Goal: Transaction & Acquisition: Purchase product/service

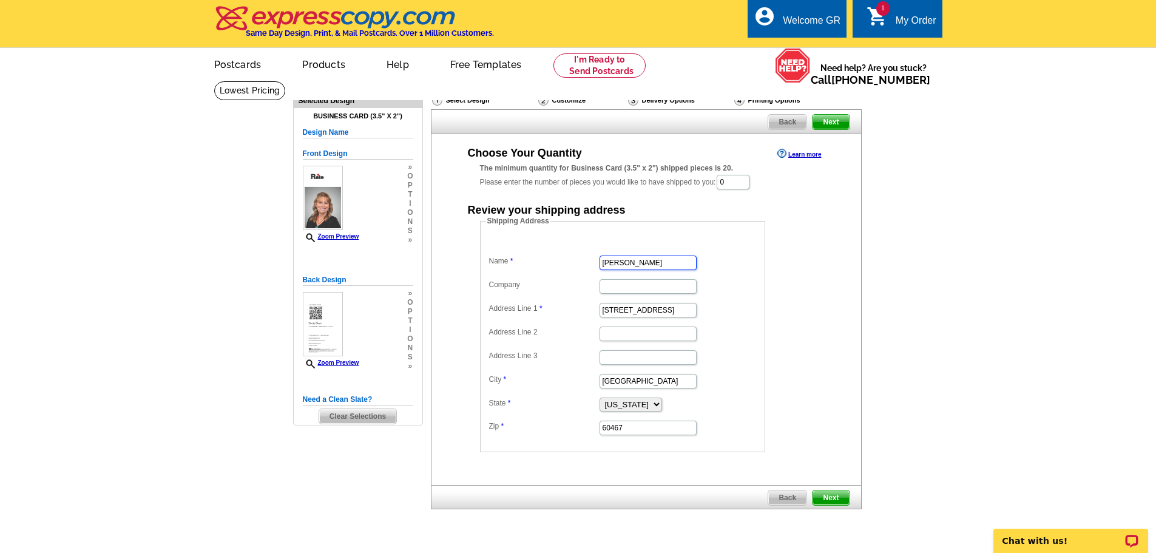
click at [656, 263] on input "Linda Lownes" at bounding box center [647, 262] width 97 height 15
type input "Shelly Black"
type input "Rate"
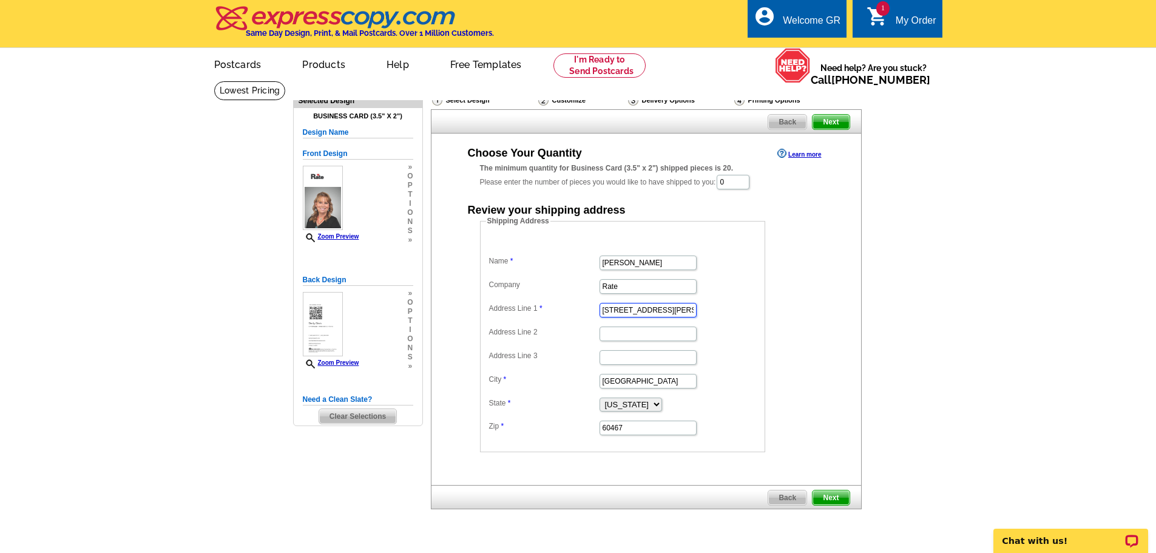
type input "120 Charles Zanco Dr."
type input "Bastrop"
type input "TX"
type input "Bastrop"
click at [662, 400] on select "Alabama Alaska Arizona Arkansas California Colorado Connecticut District of Col…" at bounding box center [630, 404] width 62 height 14
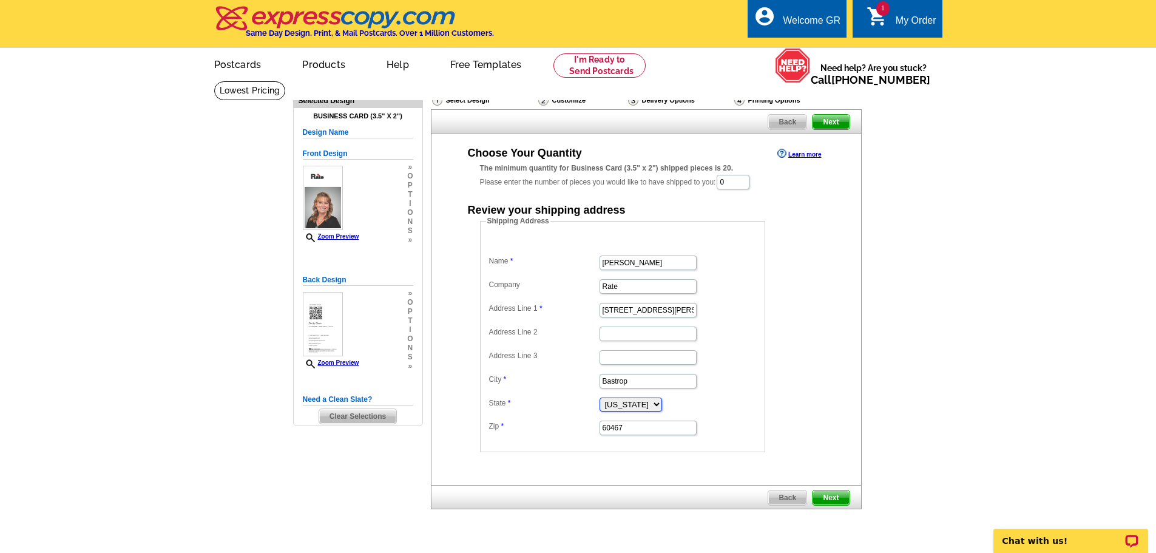
select select "TX"
click at [599, 399] on select "Alabama Alaska Arizona Arkansas California Colorado Connecticut District of Col…" at bounding box center [630, 404] width 62 height 14
click at [657, 433] on input "60467" at bounding box center [647, 427] width 97 height 15
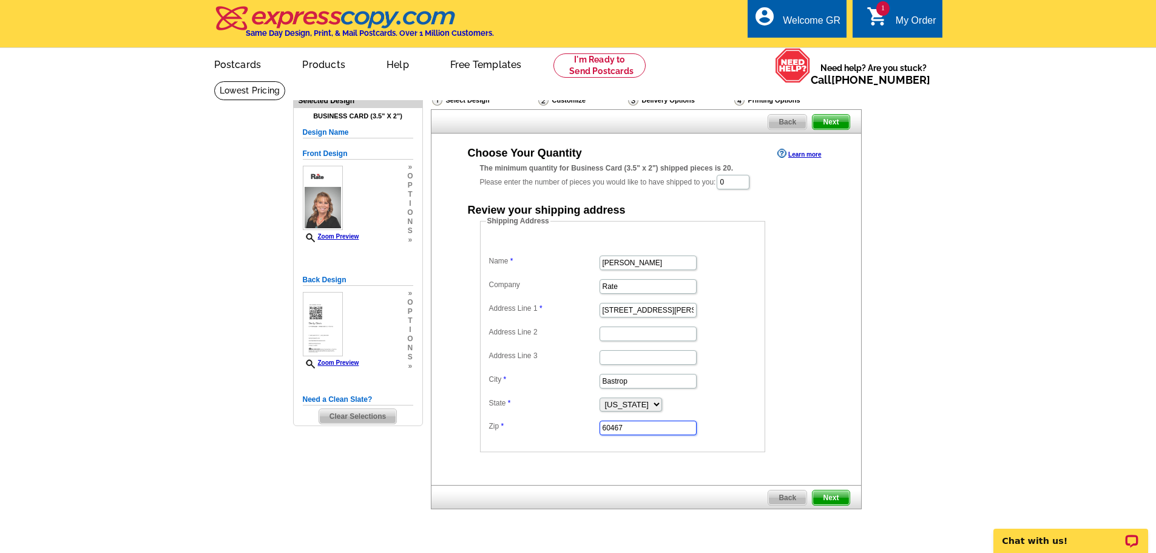
click at [629, 426] on input "60467" at bounding box center [647, 427] width 97 height 15
type input "78602"
click at [740, 186] on input "0" at bounding box center [732, 182] width 33 height 15
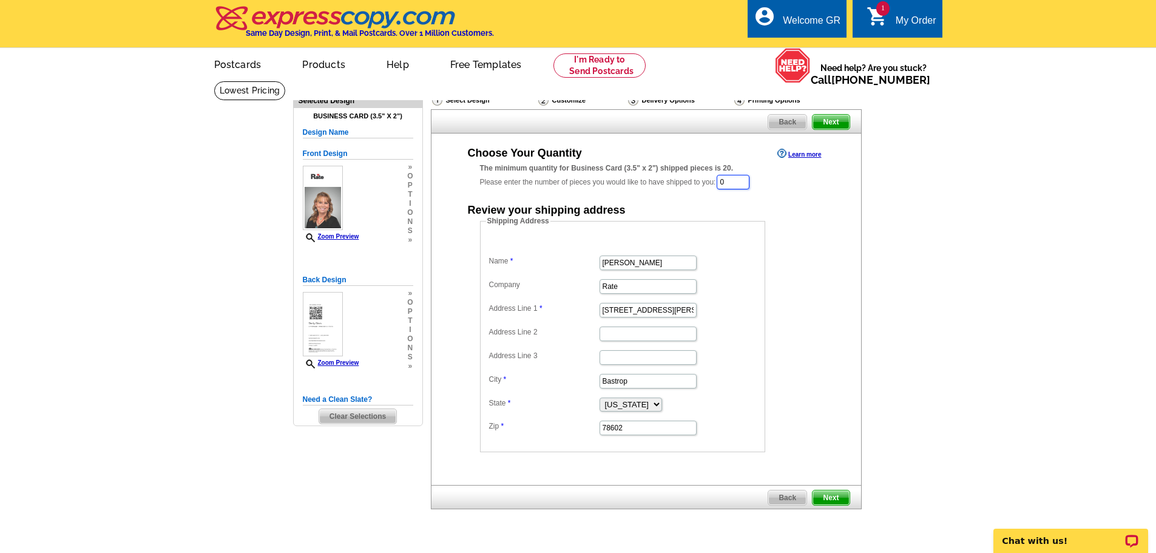
click at [740, 186] on input "0" at bounding box center [732, 182] width 33 height 15
type input "100"
click at [823, 499] on span "Next" at bounding box center [830, 498] width 36 height 15
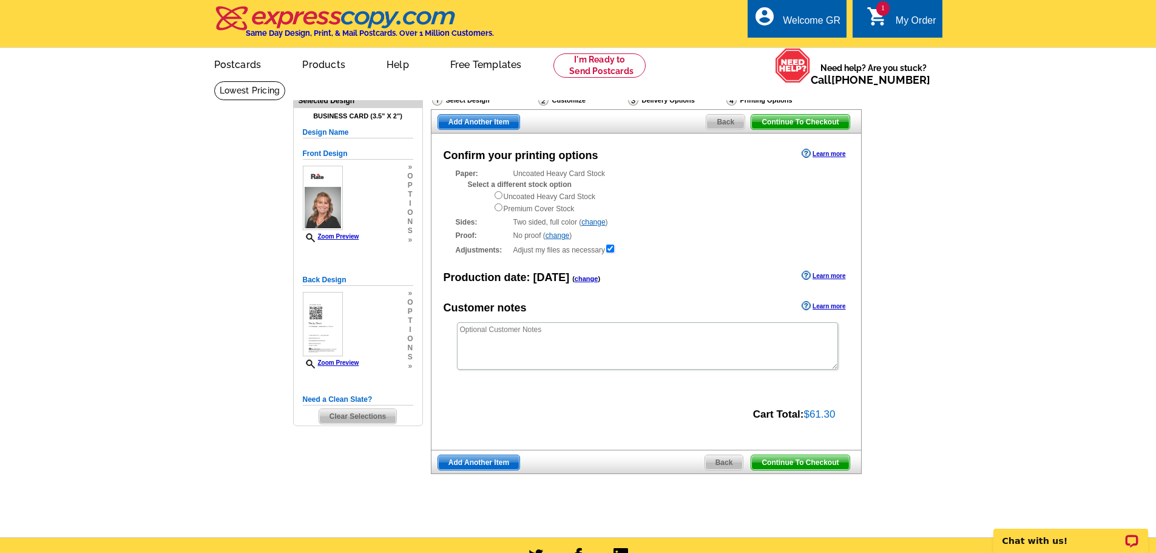
click at [802, 459] on span "Continue To Checkout" at bounding box center [800, 462] width 98 height 15
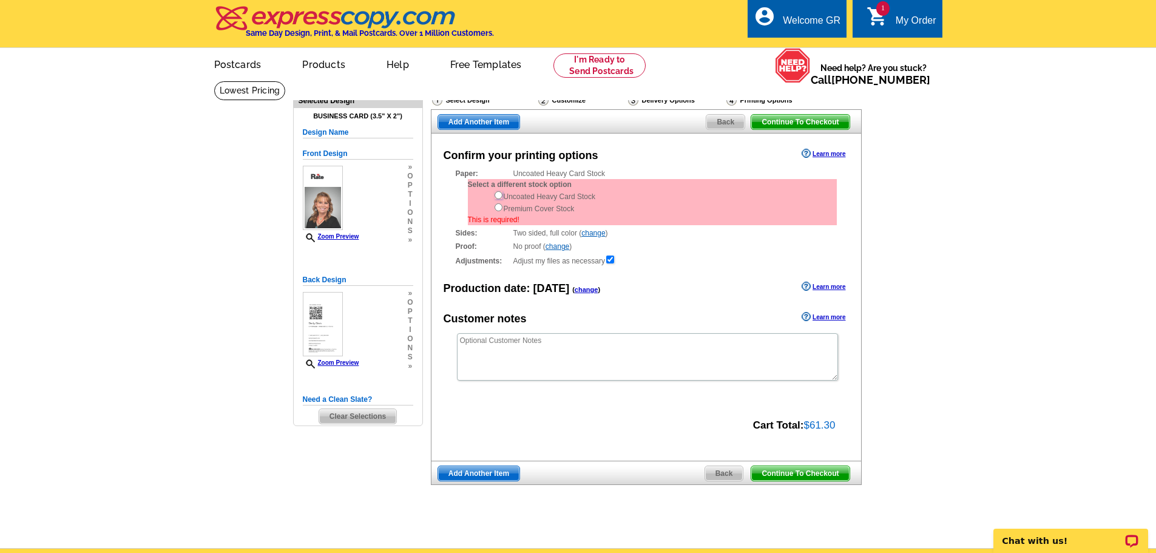
click at [494, 195] on input "radio" at bounding box center [498, 195] width 8 height 8
radio input "true"
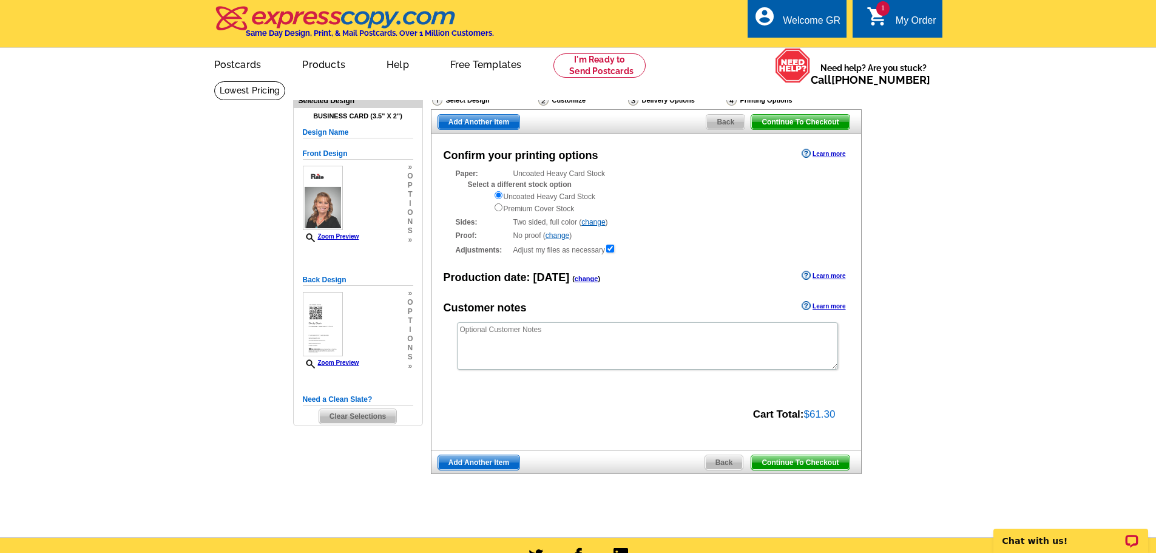
click at [794, 463] on span "Continue To Checkout" at bounding box center [800, 462] width 98 height 15
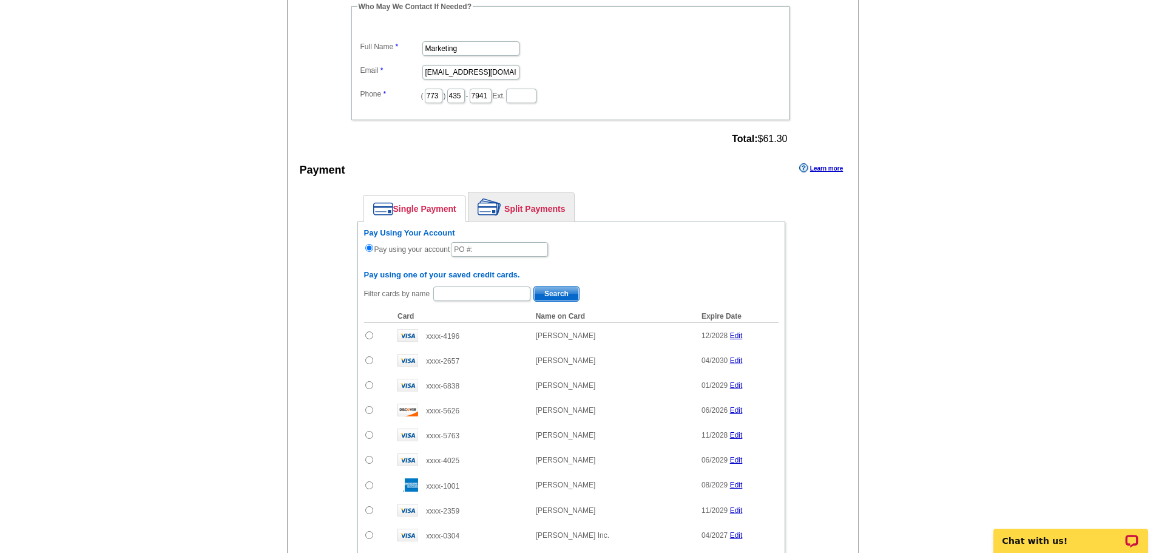
scroll to position [667, 0]
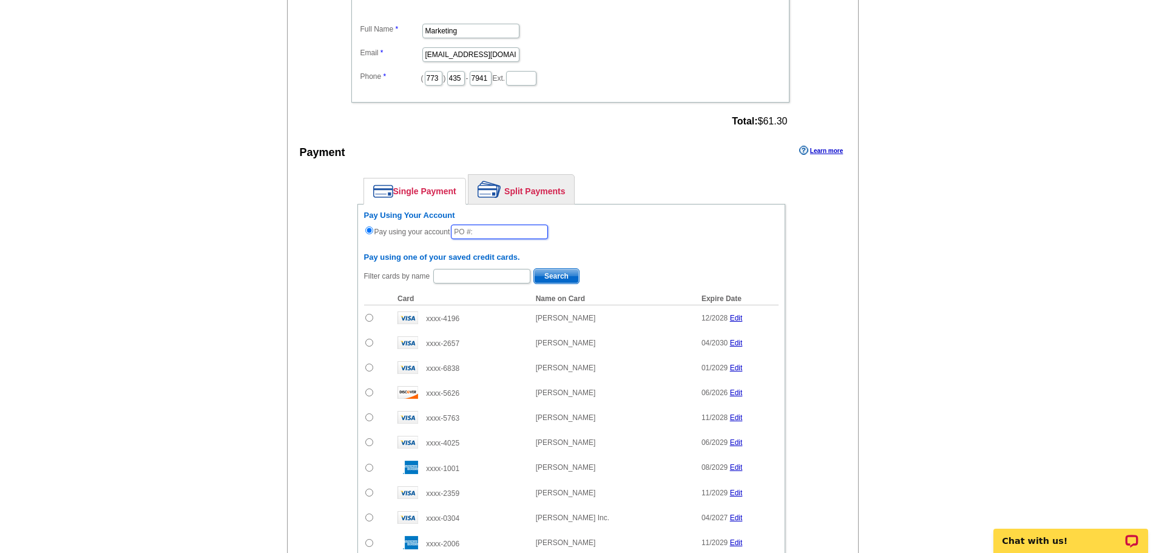
click at [493, 224] on input "text" at bounding box center [499, 231] width 97 height 15
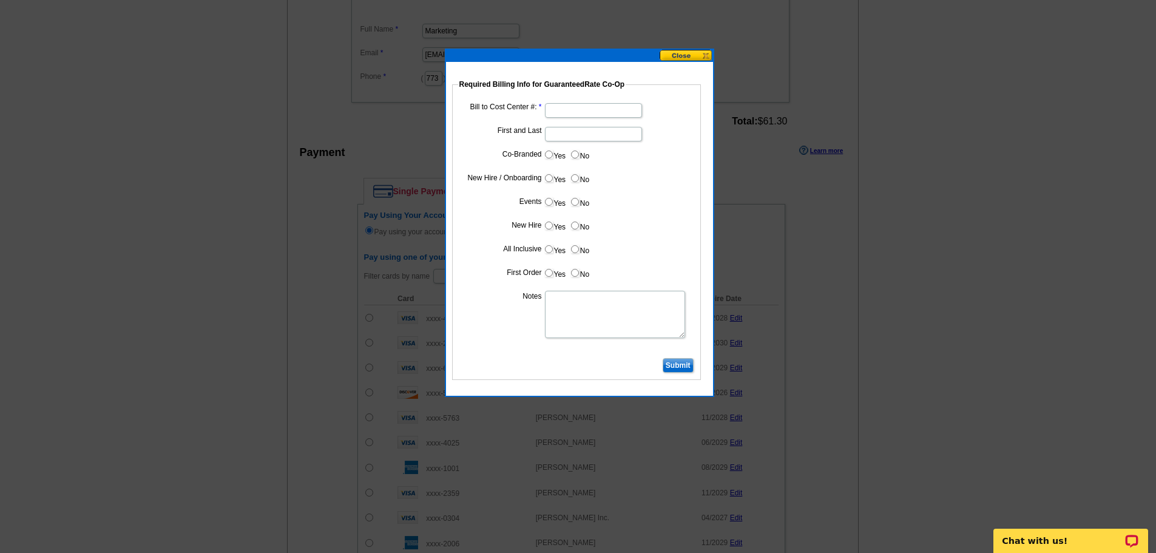
type input "09232025_358_RT"
click at [571, 112] on input "Bill to Cost Center #:" at bounding box center [593, 110] width 97 height 15
type input "1907"
type input "Shelly Black"
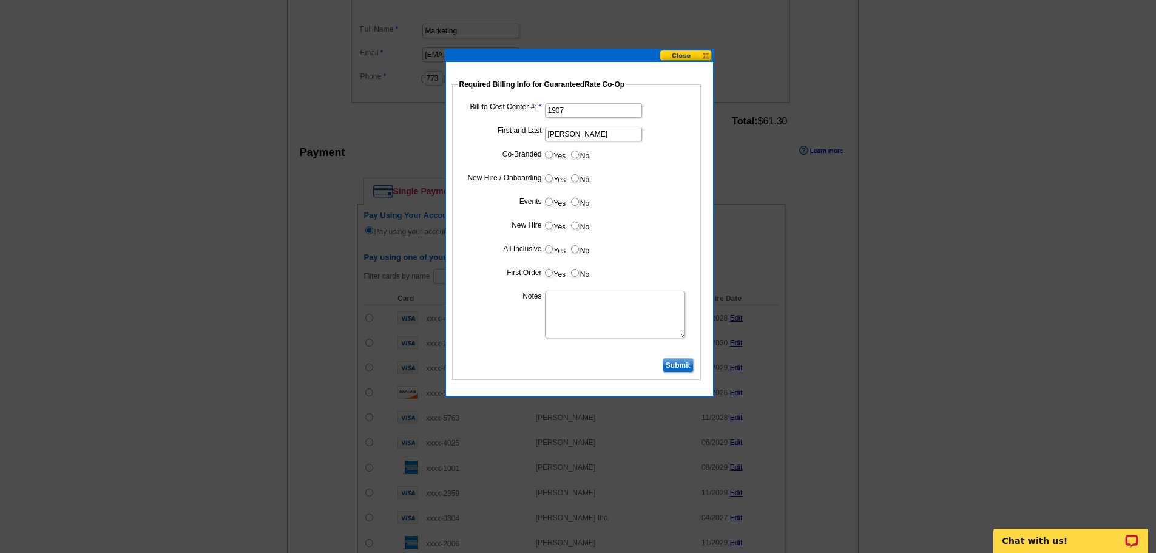
click at [575, 155] on input "No" at bounding box center [575, 154] width 8 height 8
radio input "true"
click at [547, 177] on input "Yes" at bounding box center [549, 178] width 8 height 8
radio input "true"
click at [573, 199] on input "No" at bounding box center [575, 202] width 8 height 8
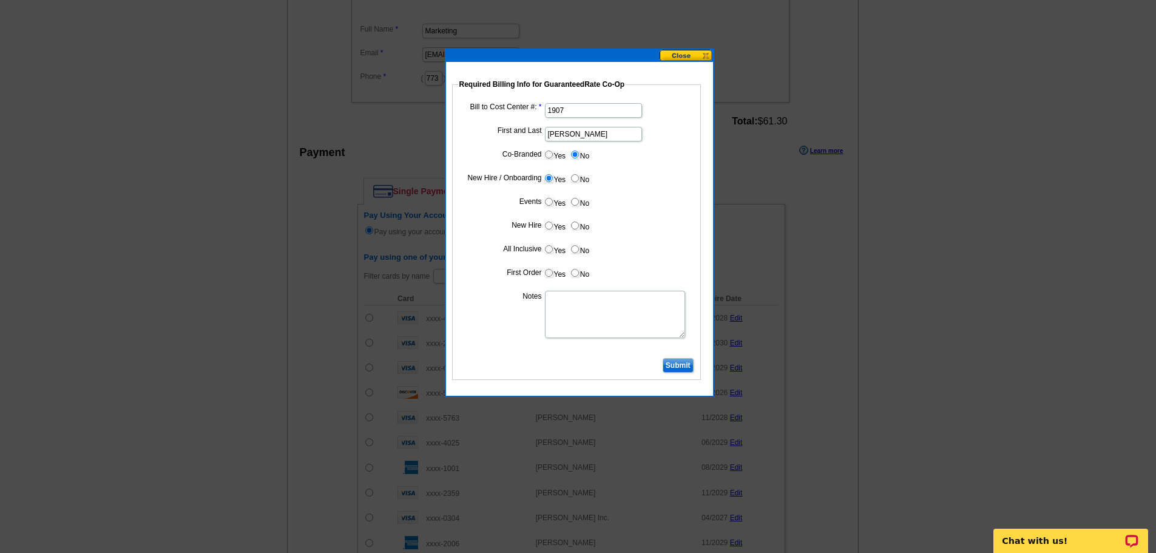
radio input "true"
click at [551, 227] on input "Yes" at bounding box center [549, 225] width 8 height 8
radio input "true"
click at [552, 249] on input "Yes" at bounding box center [549, 249] width 8 height 8
radio input "true"
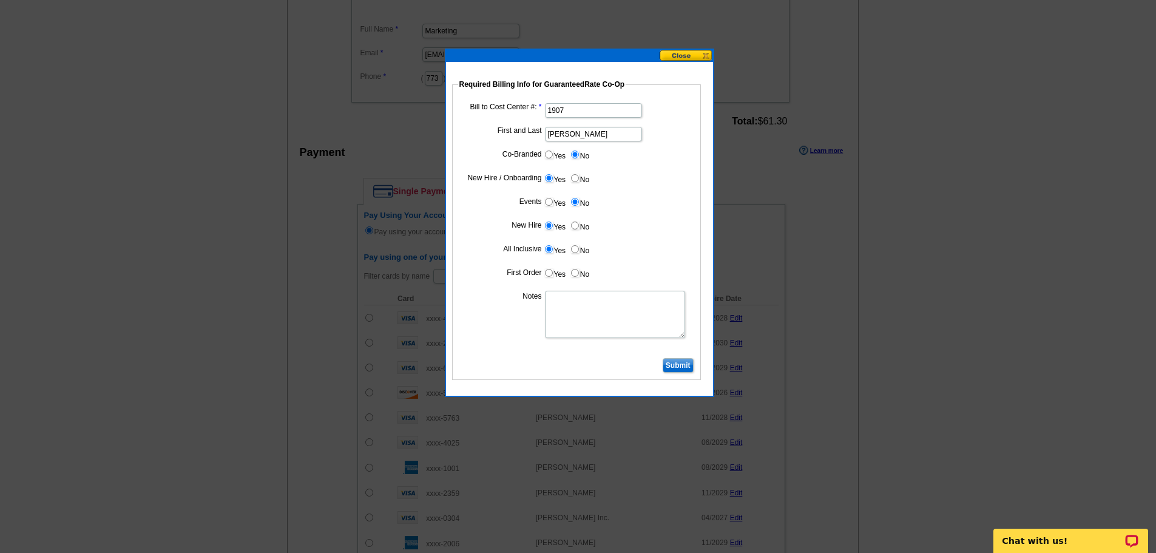
click at [548, 273] on input "Yes" at bounding box center [549, 273] width 8 height 8
radio input "true"
click at [577, 315] on textarea "Notes" at bounding box center [615, 314] width 140 height 47
type textarea "1907"
click at [683, 365] on input "Submit" at bounding box center [677, 365] width 31 height 15
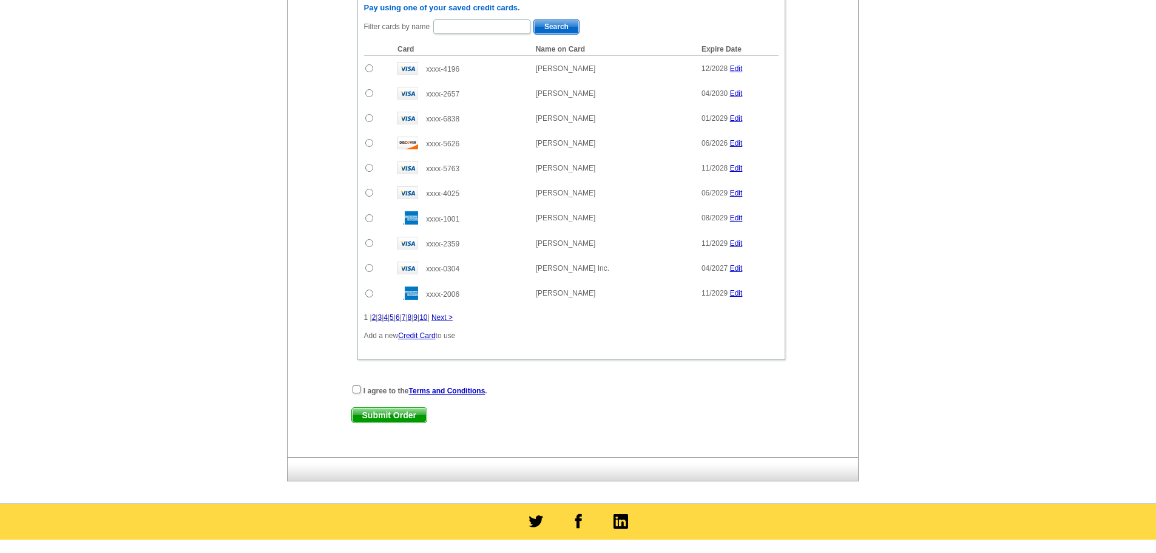
scroll to position [910, 0]
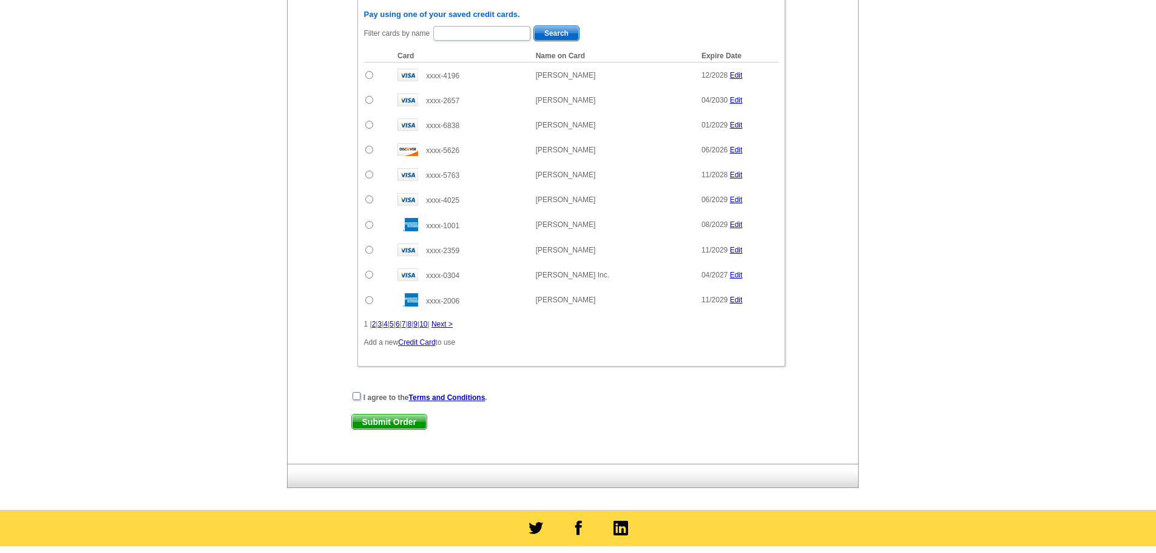
click at [359, 392] on input "checkbox" at bounding box center [356, 396] width 8 height 8
checkbox input "true"
click at [394, 414] on span "Submit Order" at bounding box center [389, 421] width 75 height 15
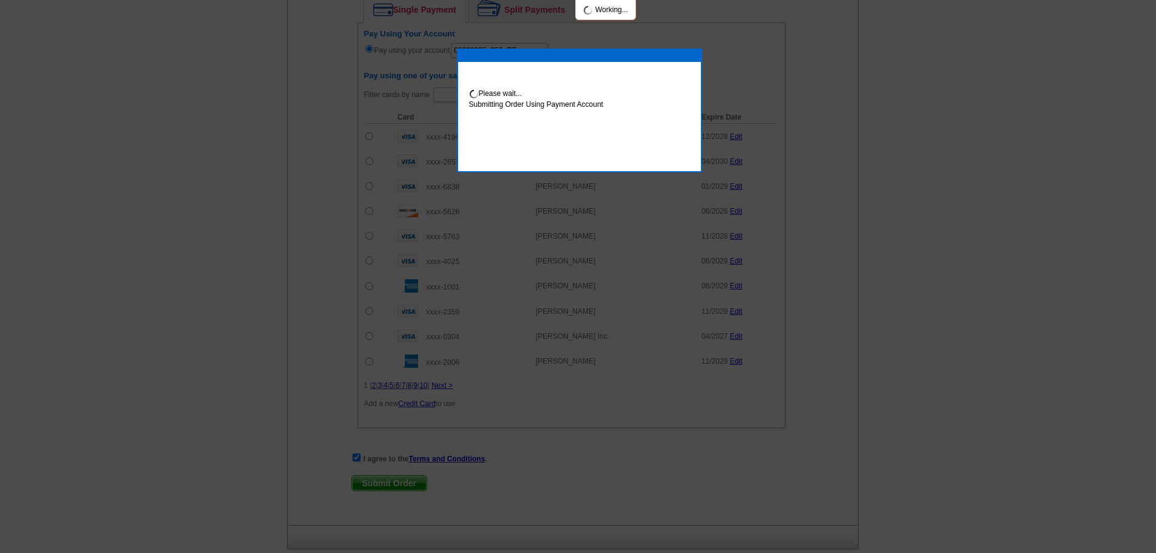
scroll to position [971, 0]
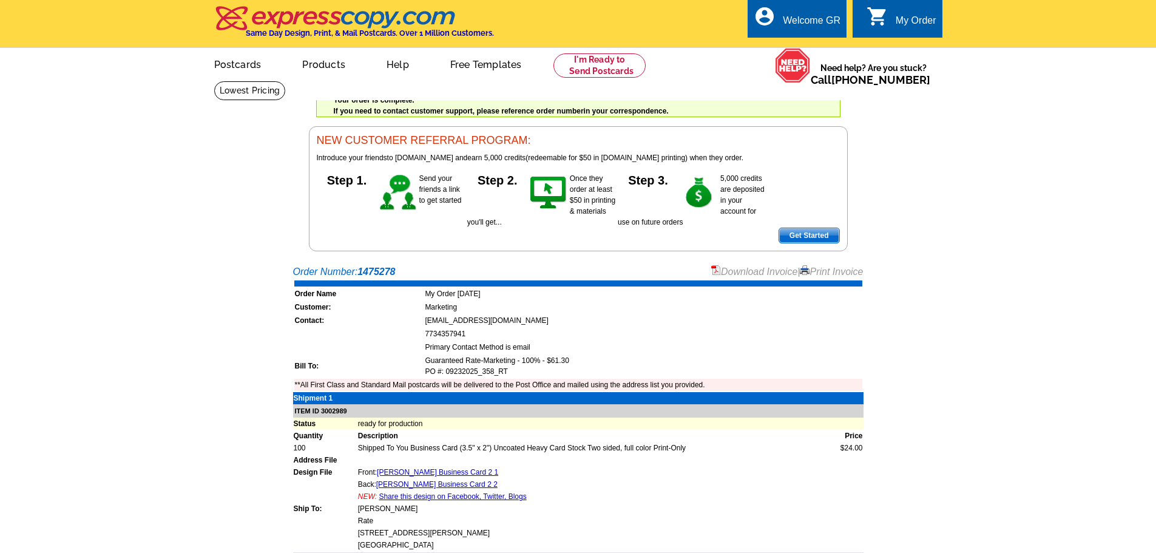
click at [214, 289] on main "Order Number: 1475278 Download Invoice | Print Invoice Order Name My Order [DAT…" at bounding box center [578, 459] width 1156 height 403
